Goal: Task Accomplishment & Management: Use online tool/utility

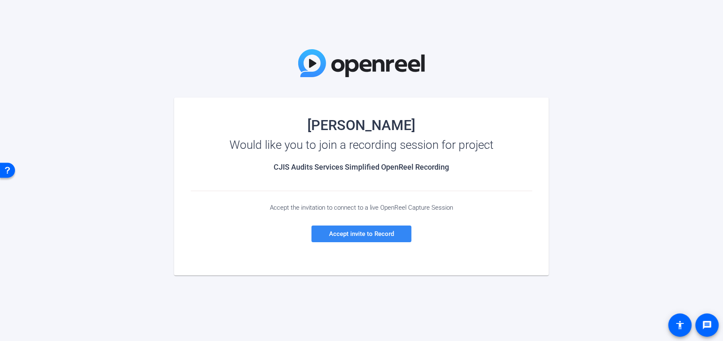
click at [337, 234] on span "Accept invite to Record" at bounding box center [361, 233] width 65 height 7
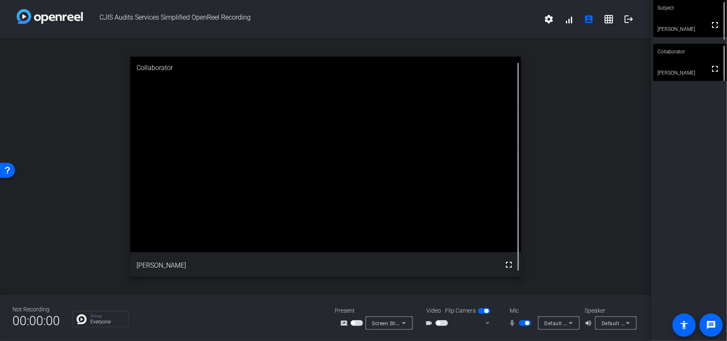
click at [441, 323] on span "button" at bounding box center [441, 323] width 12 height 6
click at [440, 322] on span "button" at bounding box center [441, 323] width 12 height 6
click at [487, 322] on icon at bounding box center [487, 323] width 4 height 2
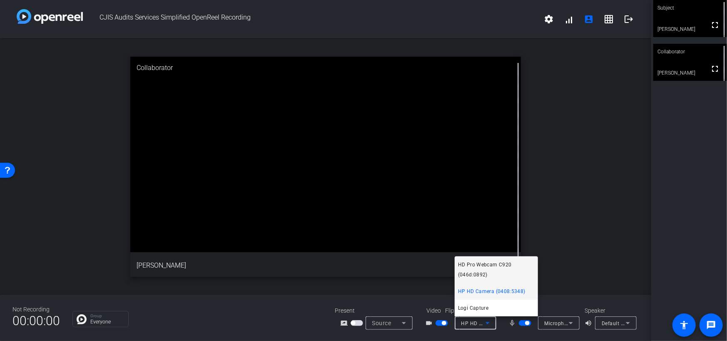
click at [484, 269] on span "HD Pro Webcam C920 (046d:0892)" at bounding box center [496, 269] width 77 height 20
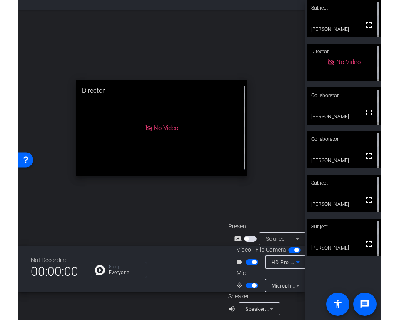
scroll to position [32, 0]
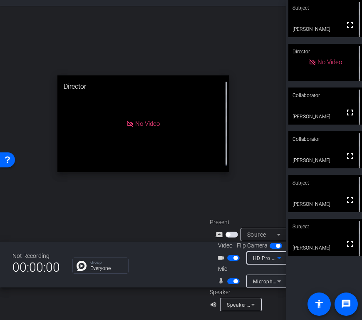
click at [278, 280] on icon at bounding box center [279, 281] width 4 height 2
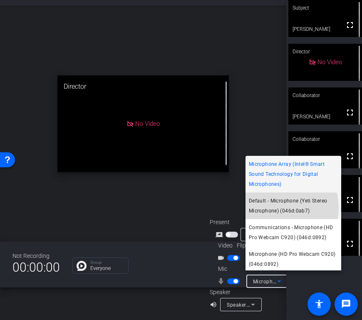
click at [273, 208] on span "Default - Microphone (Yeti Stereo Microphone) (046d:0ab7)" at bounding box center [293, 206] width 89 height 20
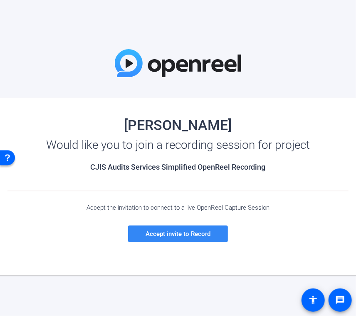
click at [182, 234] on span "Accept invite to Record" at bounding box center [178, 233] width 65 height 7
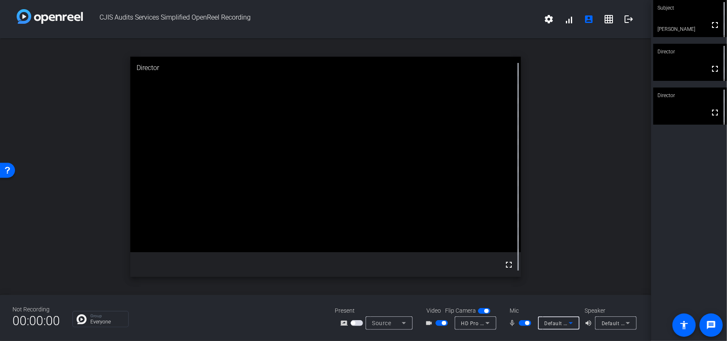
click at [356, 315] on icon at bounding box center [571, 323] width 4 height 2
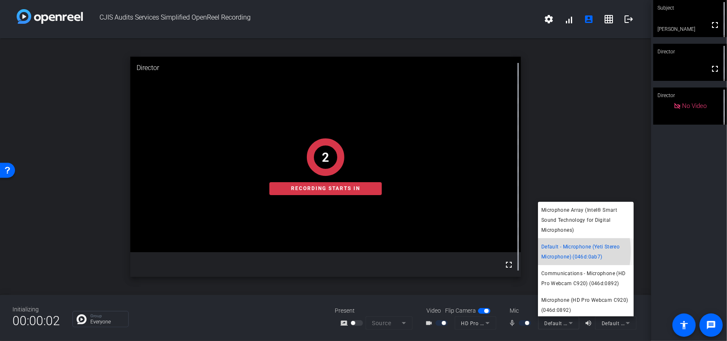
click at [356, 251] on span "Default - Microphone (Yeti Stereo Microphone) (046d:0ab7)" at bounding box center [585, 251] width 89 height 20
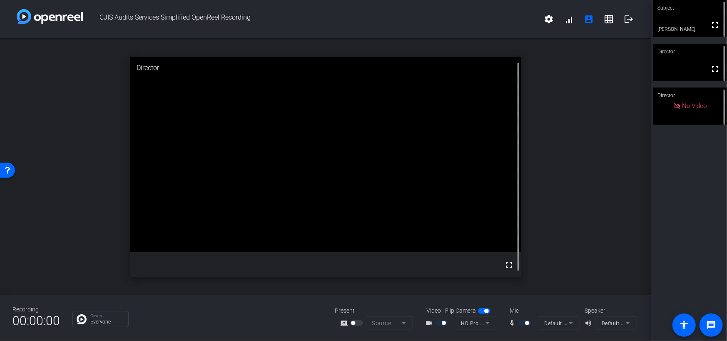
click at [356, 315] on mat-form-field "Default - Microphone (Yeti Stereo Microphone) (046d:0ab7)" at bounding box center [559, 322] width 42 height 13
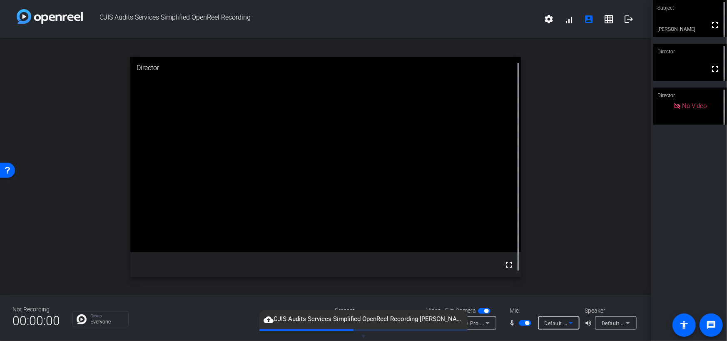
click at [356, 315] on icon at bounding box center [571, 323] width 4 height 2
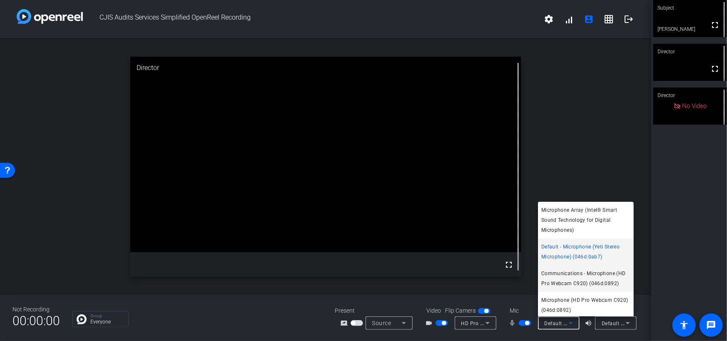
click at [356, 279] on span "Communications - Microphone (HD Pro Webcam C920) (046d:0892)" at bounding box center [585, 278] width 89 height 20
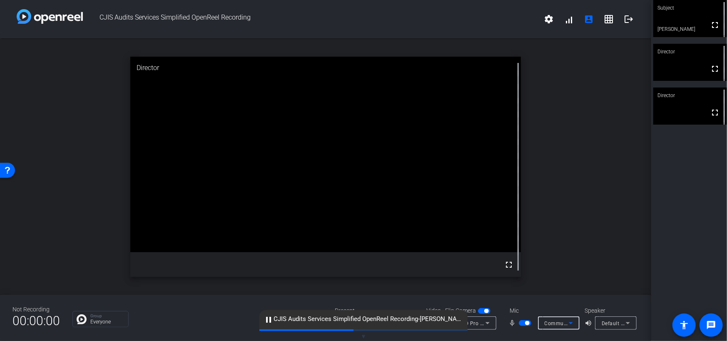
click at [356, 315] on icon at bounding box center [571, 323] width 4 height 2
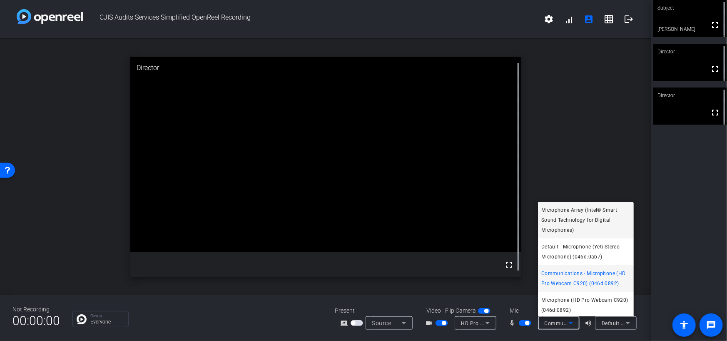
click at [356, 216] on span "Microphone Array (Intel® Smart Sound Technology for Digital Microphones)" at bounding box center [585, 220] width 89 height 30
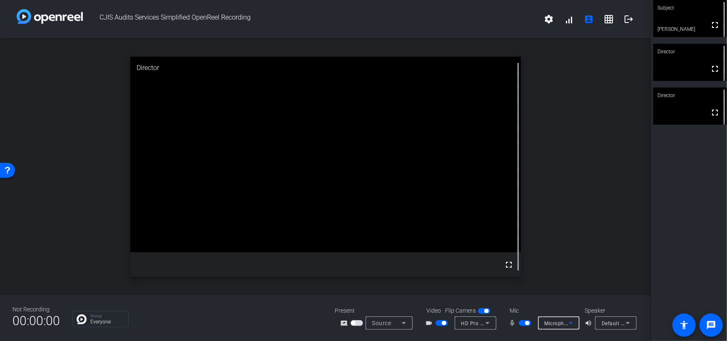
click at [356, 315] on icon at bounding box center [571, 323] width 10 height 10
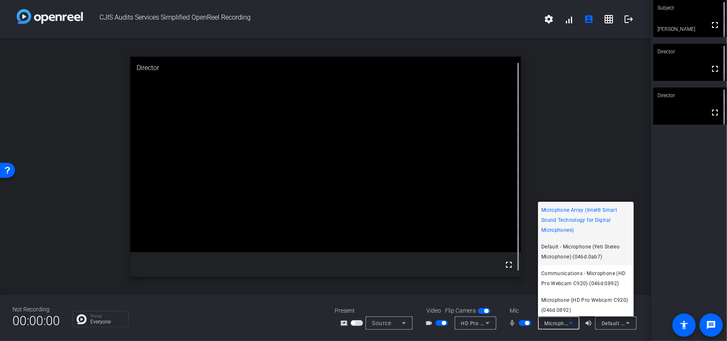
click at [356, 253] on span "Default - Microphone (Yeti Stereo Microphone) (046d:0ab7)" at bounding box center [585, 251] width 89 height 20
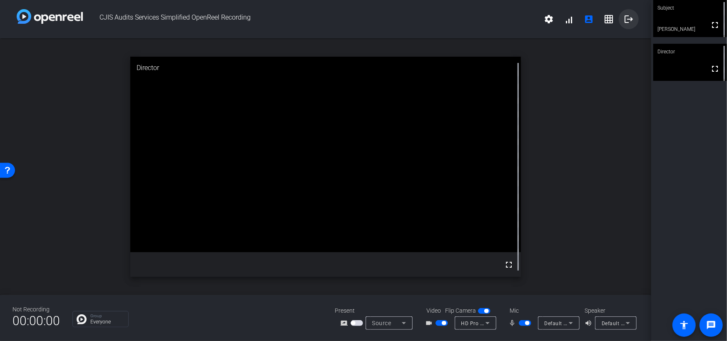
click at [356, 15] on mat-icon "logout" at bounding box center [629, 19] width 10 height 10
